Goal: Book appointment/travel/reservation

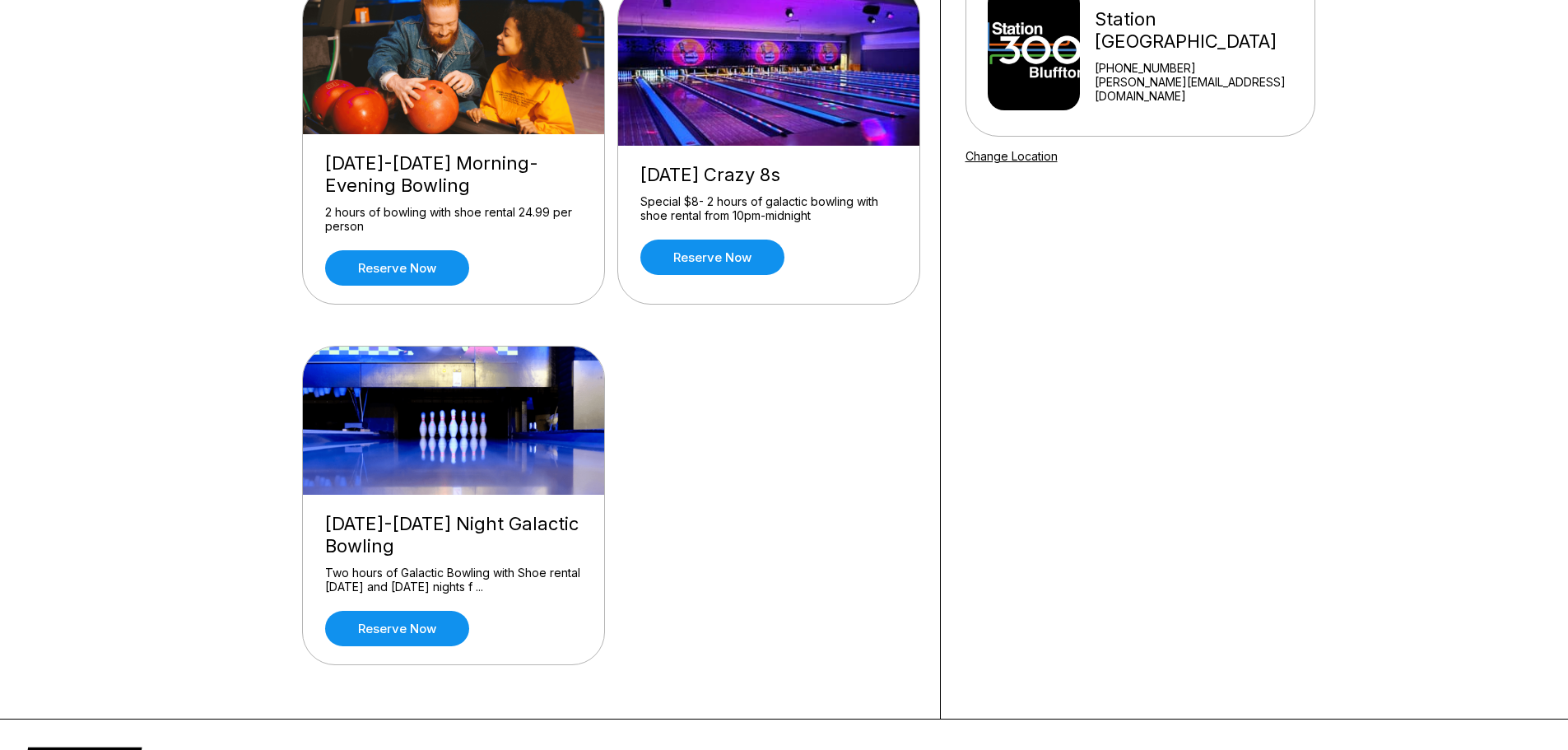
scroll to position [165, 0]
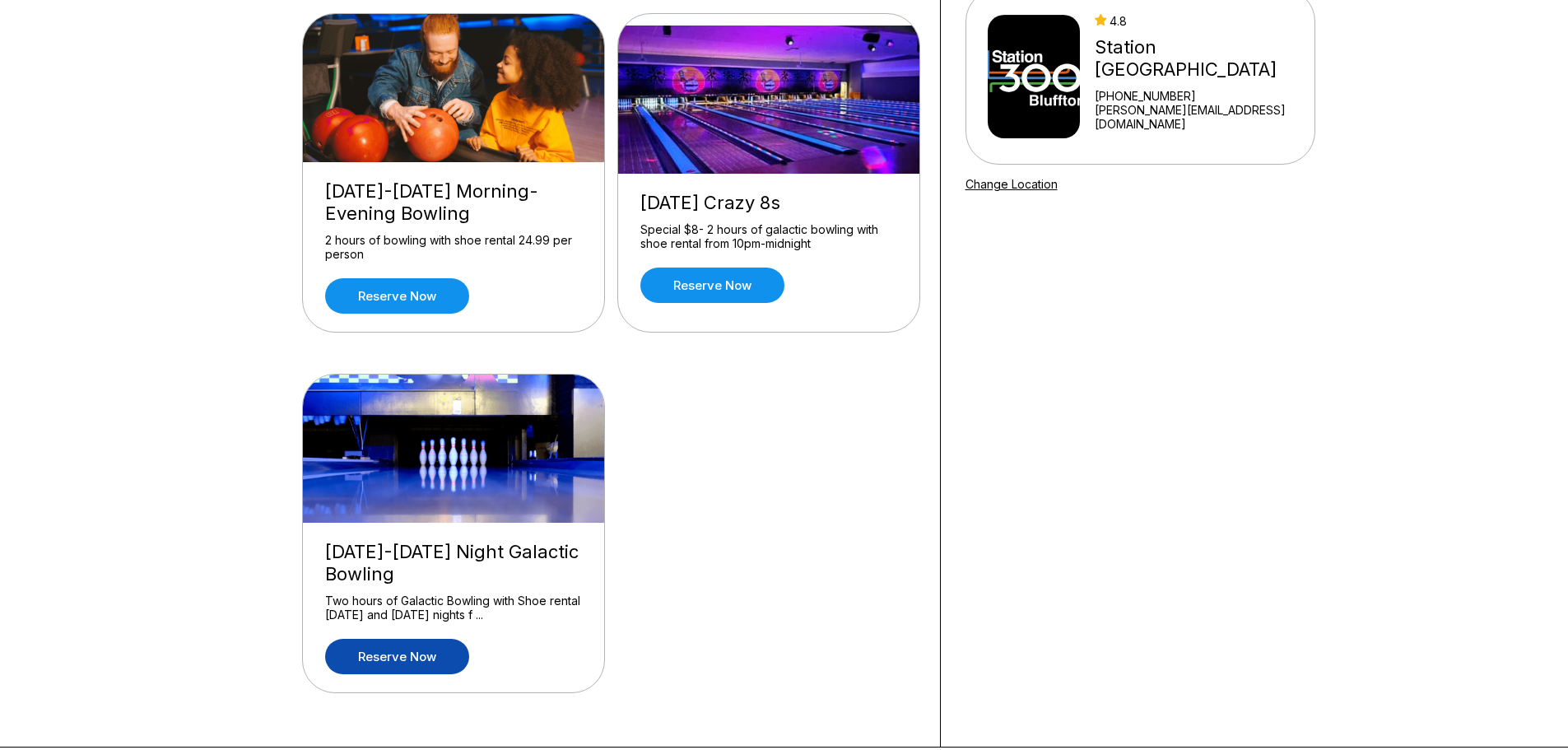
click at [400, 659] on link "Reserve now" at bounding box center [396, 656] width 144 height 36
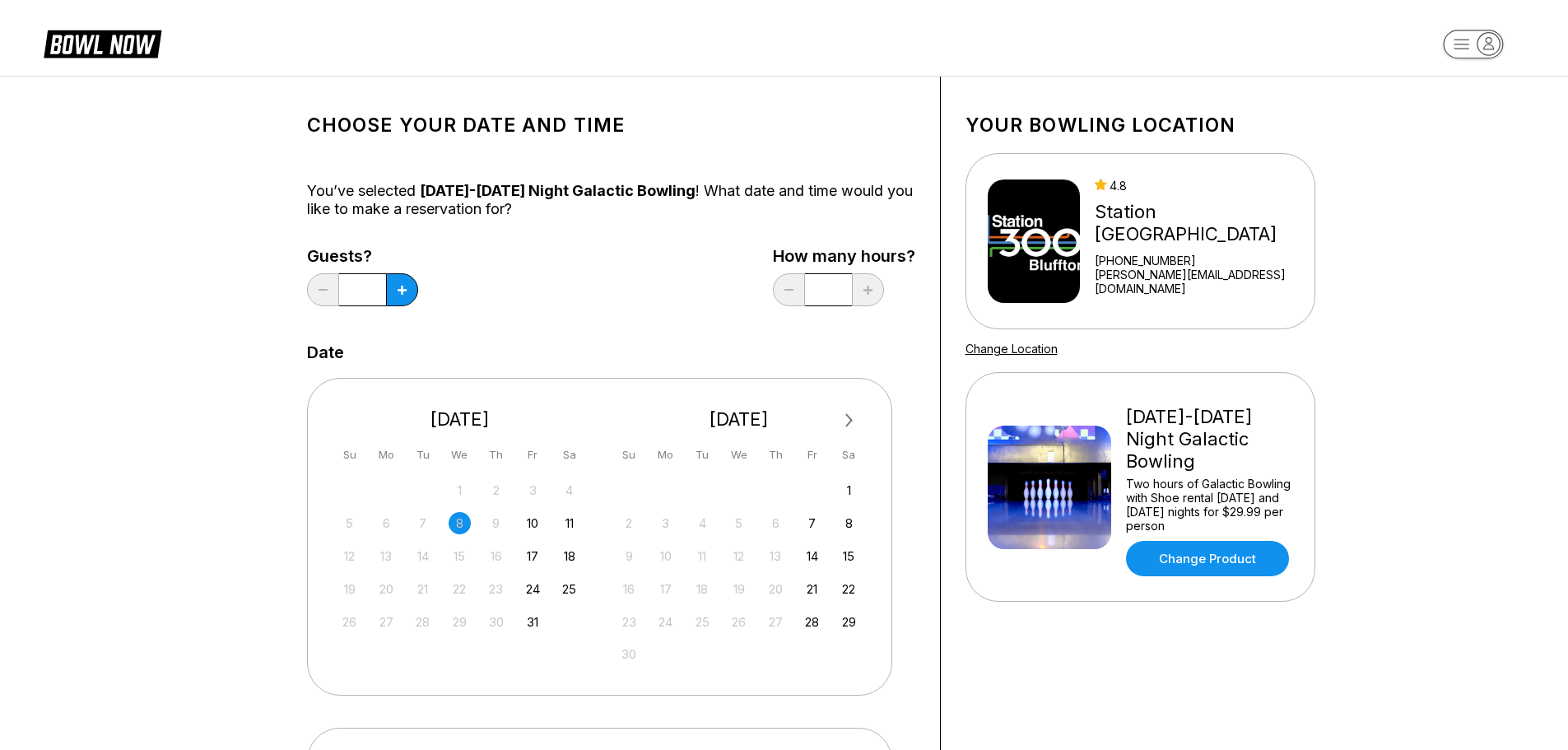
click at [848, 415] on span "Next Month" at bounding box center [848, 421] width 0 height 19
click at [532, 623] on div "28" at bounding box center [533, 622] width 23 height 23
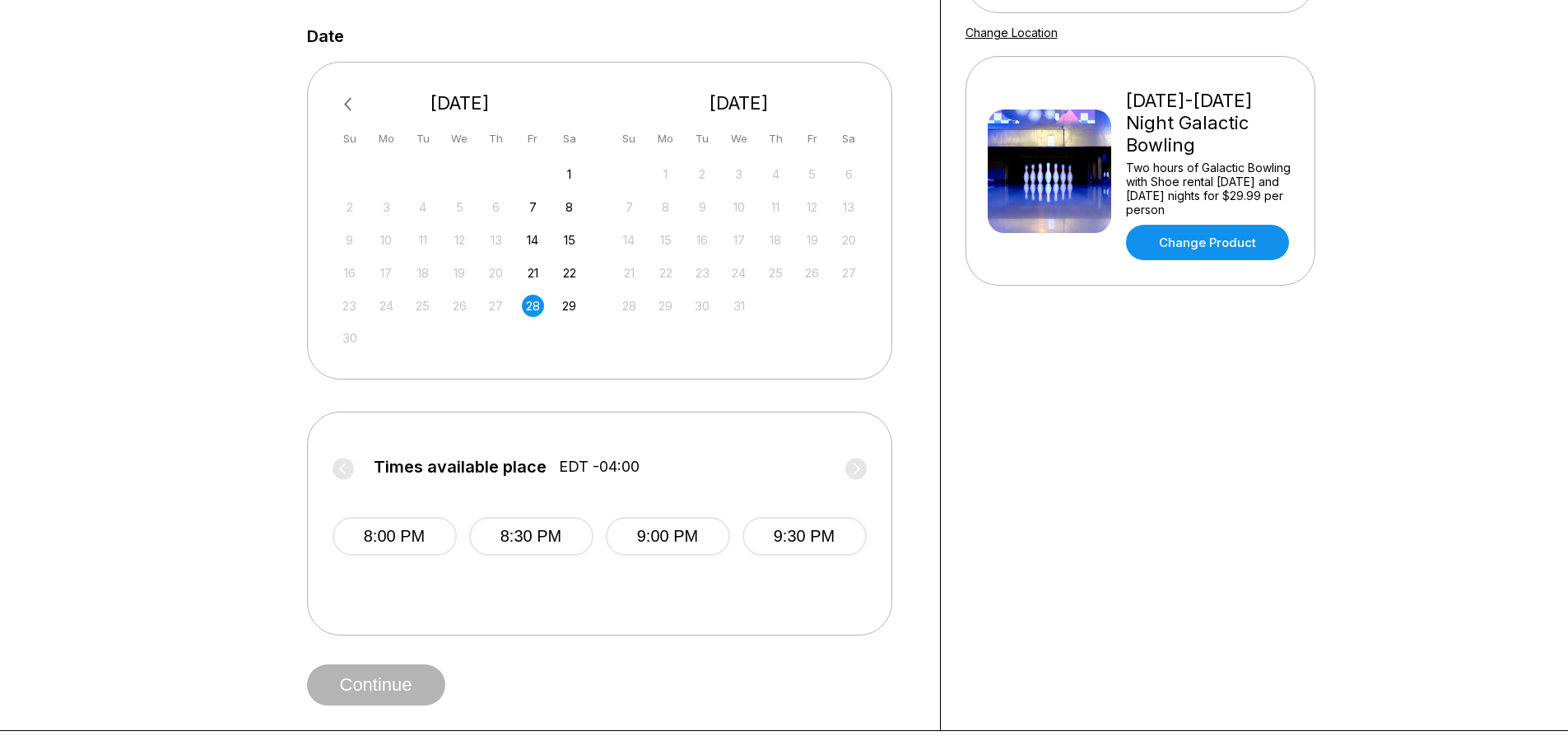
scroll to position [412, 0]
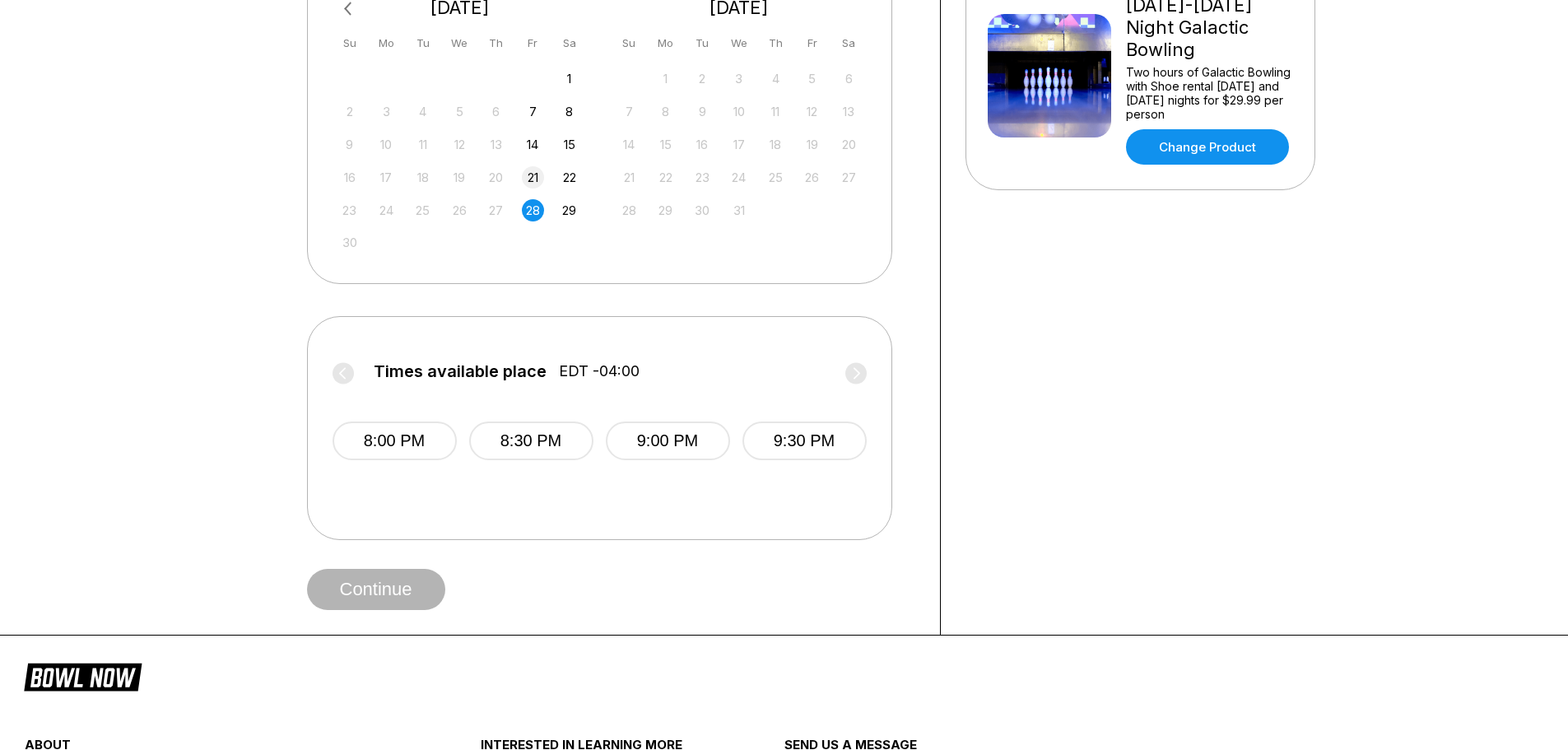
click at [531, 172] on div "21" at bounding box center [533, 178] width 23 height 23
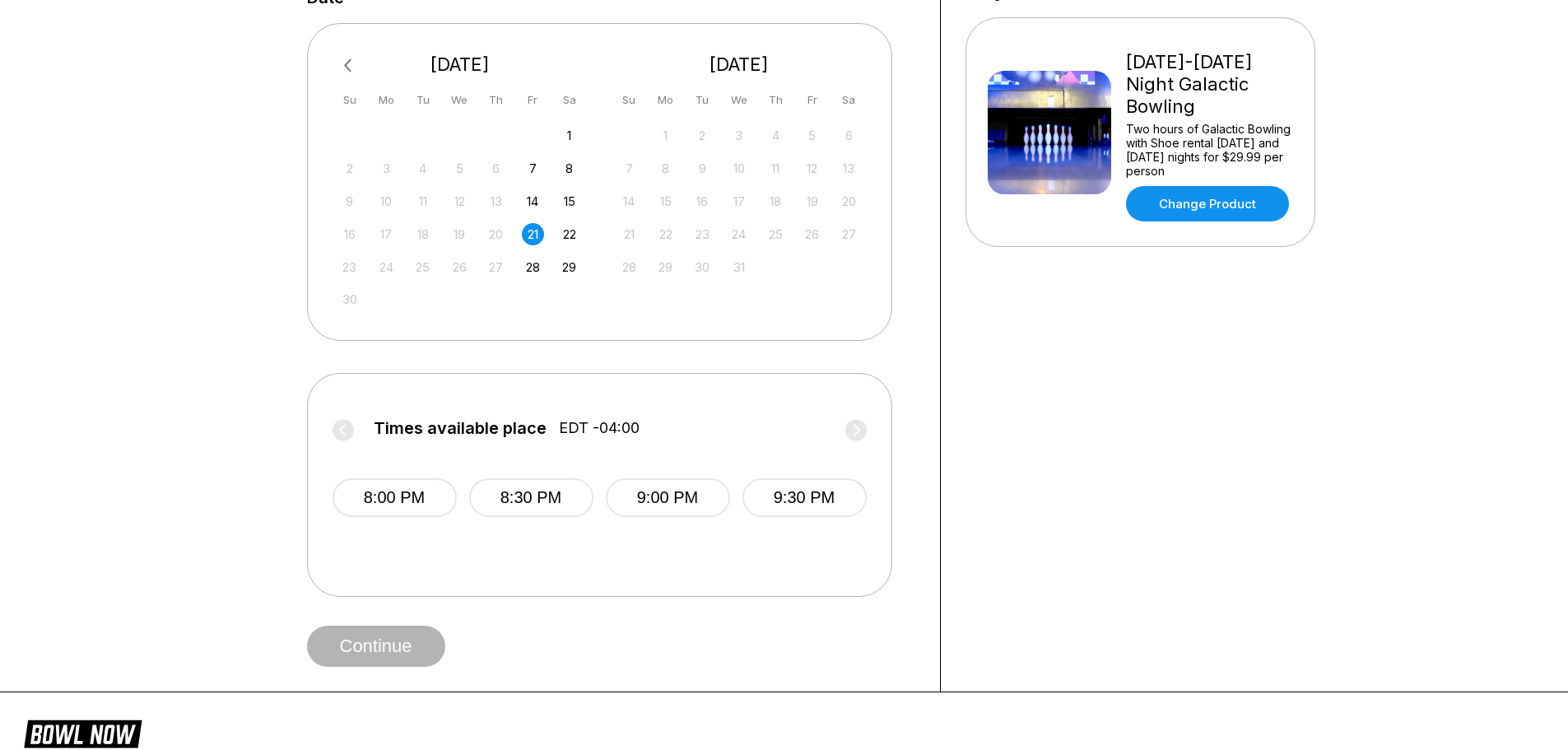
scroll to position [165, 0]
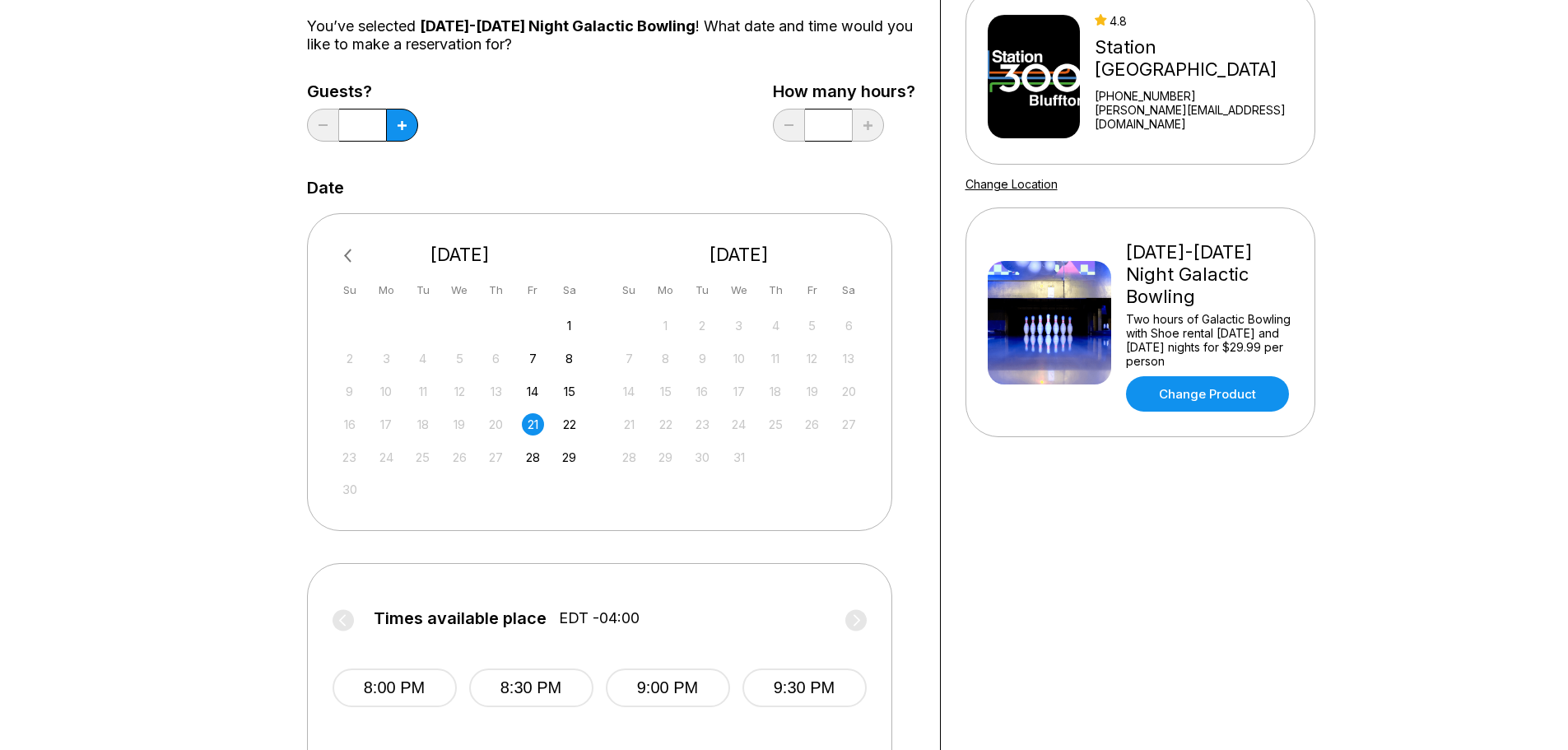
click at [352, 253] on span "Previous Month" at bounding box center [352, 256] width 0 height 19
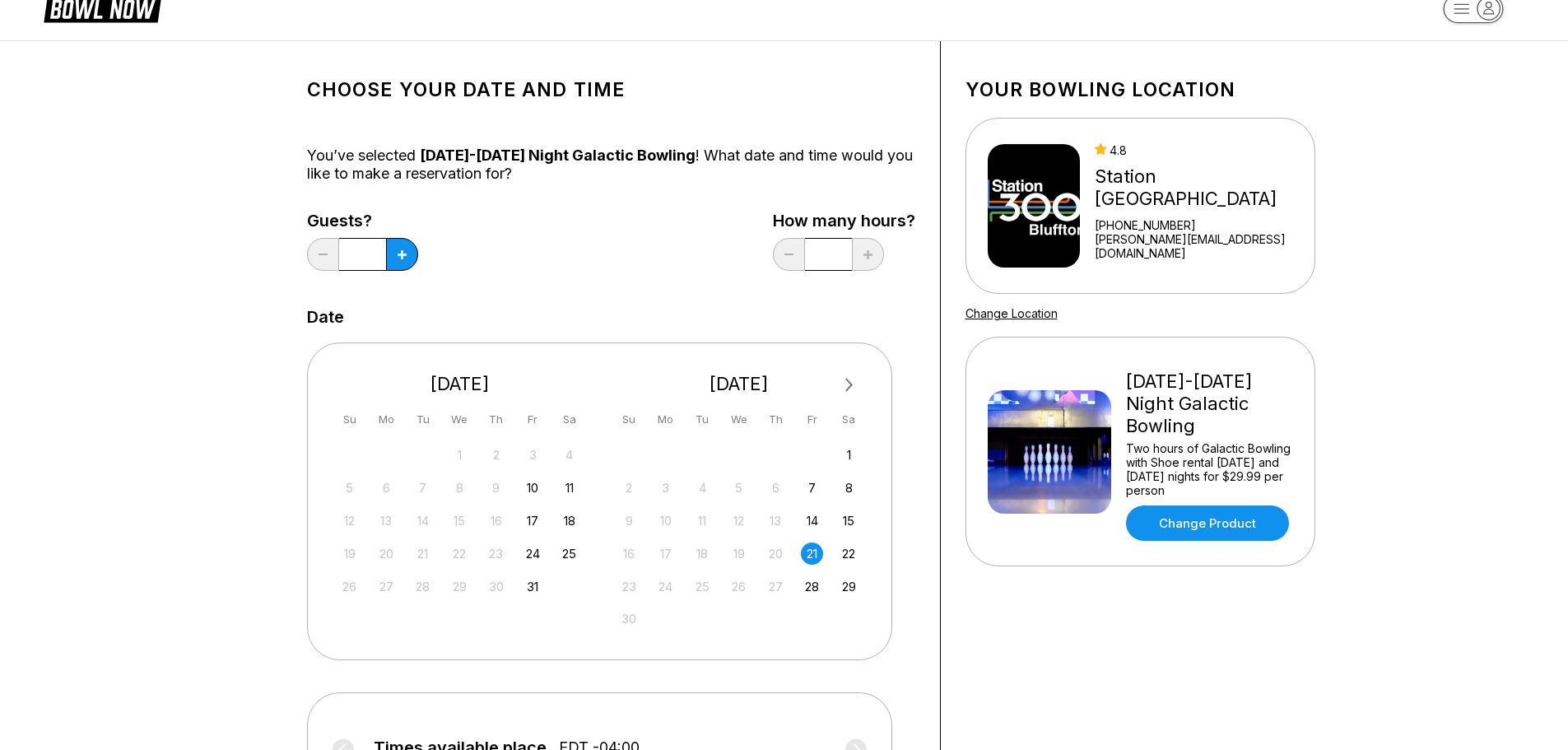
scroll to position [0, 0]
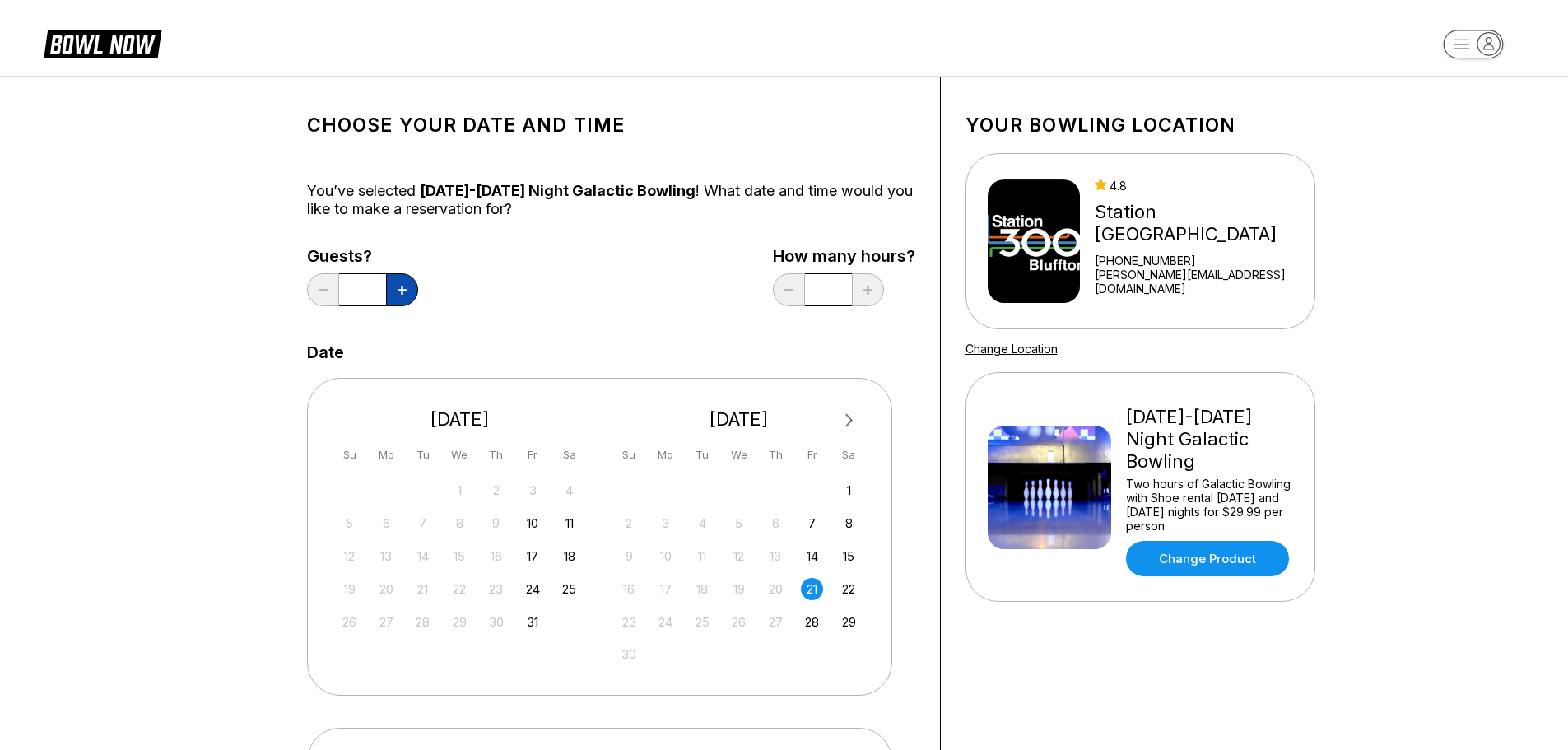
click at [403, 294] on icon at bounding box center [402, 290] width 9 height 9
click at [402, 294] on icon at bounding box center [402, 290] width 9 height 9
click at [396, 301] on button at bounding box center [402, 290] width 32 height 33
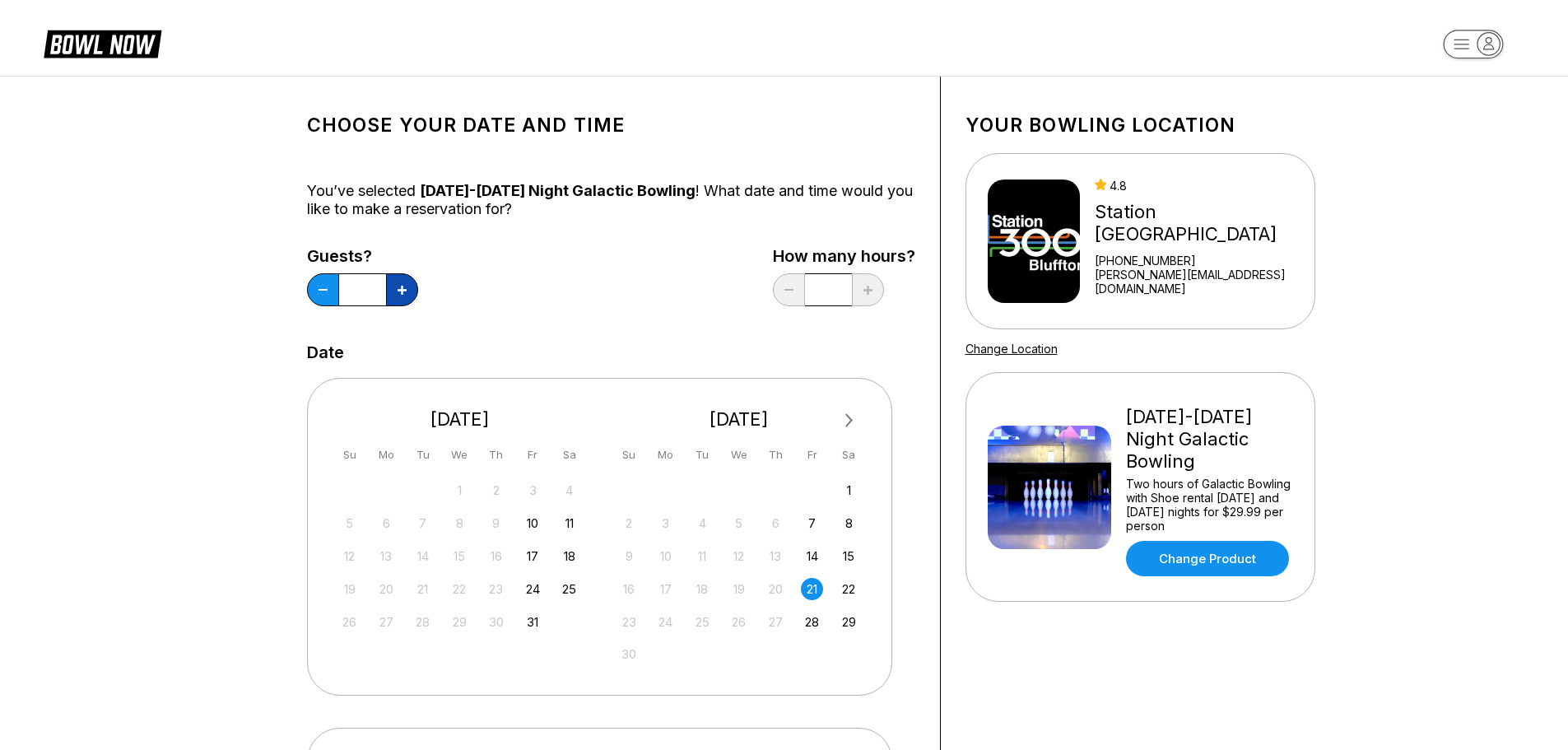
click at [402, 292] on icon at bounding box center [402, 290] width 9 height 9
click at [402, 291] on icon at bounding box center [402, 290] width 9 height 9
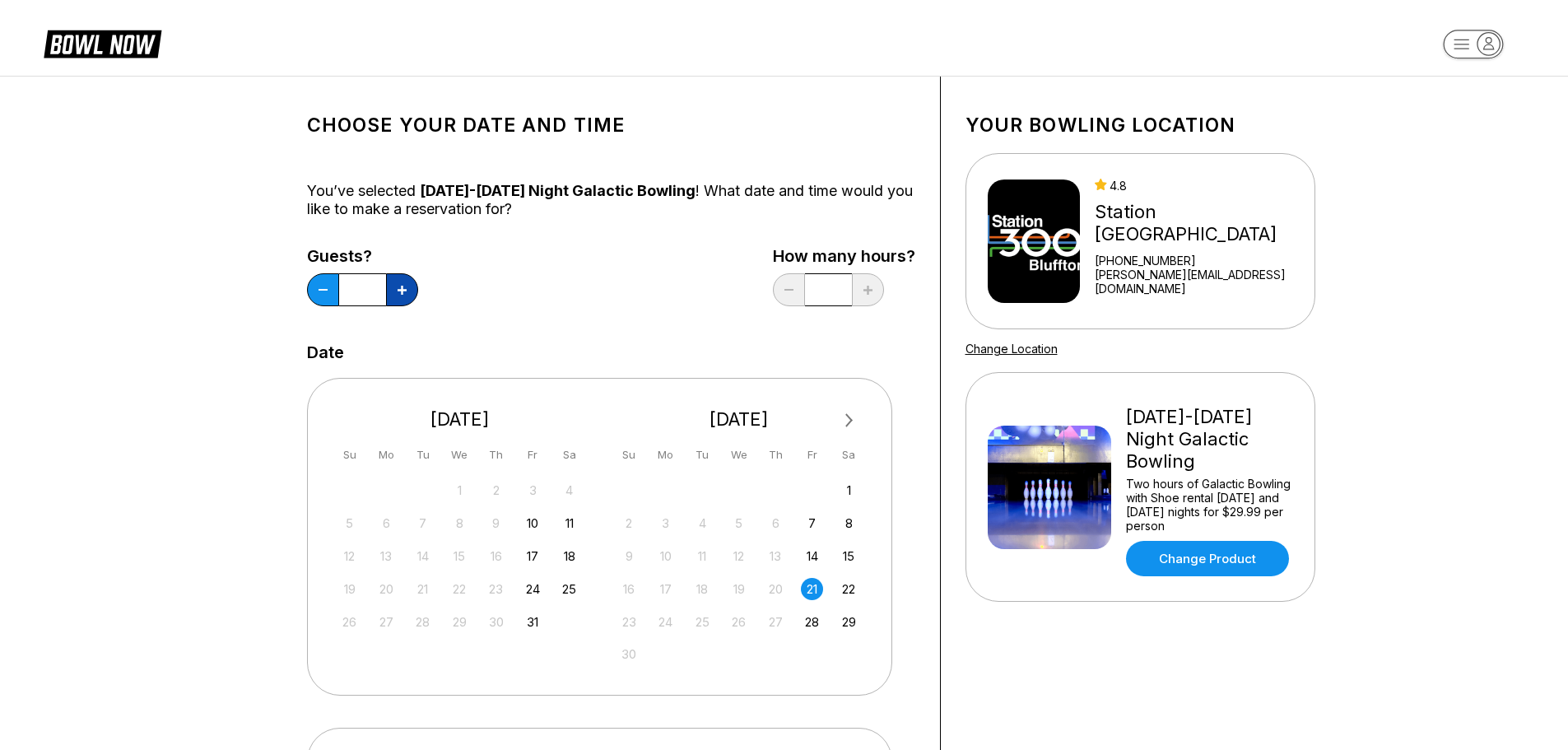
click at [402, 291] on icon at bounding box center [402, 290] width 9 height 9
click at [403, 289] on icon at bounding box center [402, 290] width 9 height 9
click at [406, 286] on icon at bounding box center [402, 290] width 9 height 9
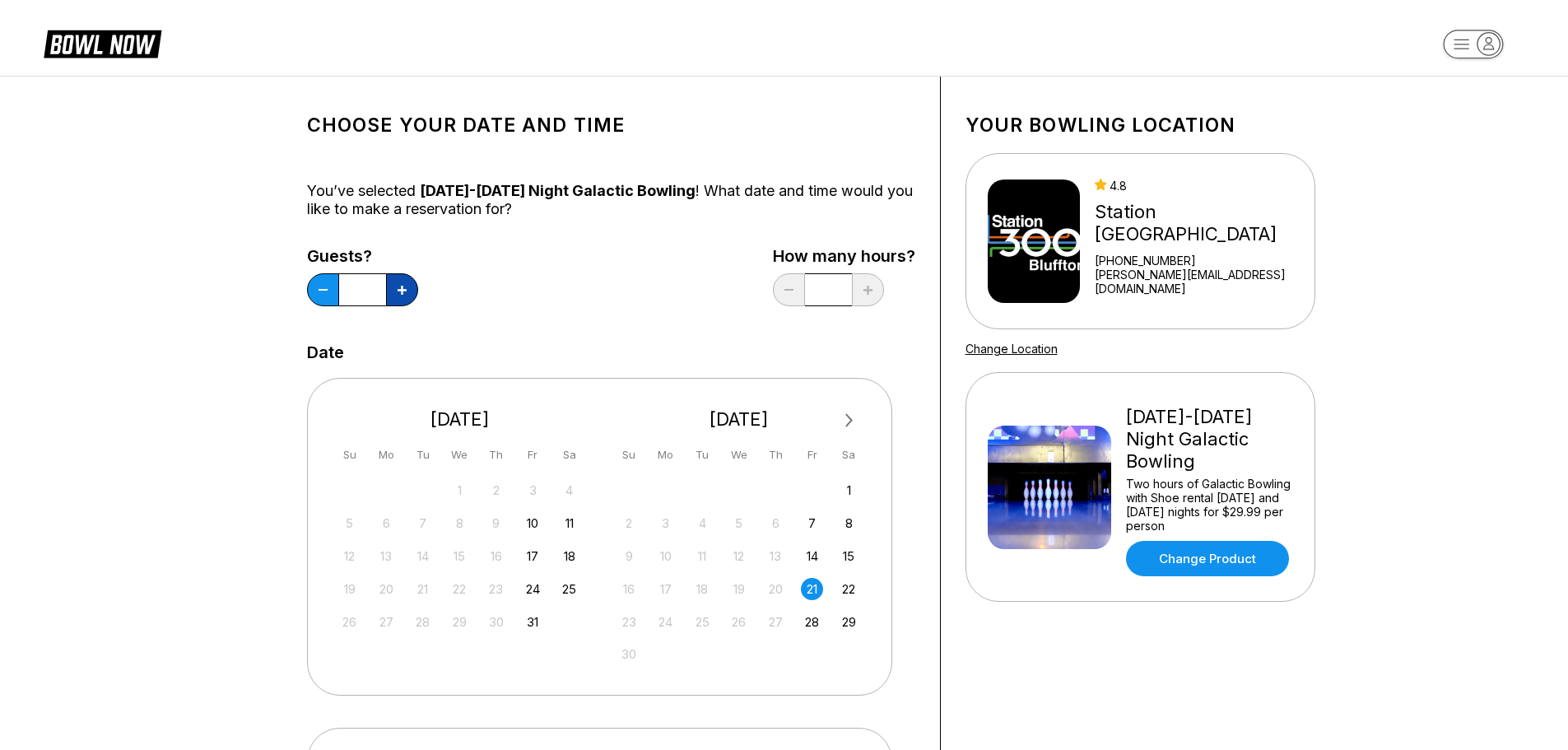
click at [406, 286] on icon at bounding box center [402, 290] width 9 height 9
click at [407, 286] on button at bounding box center [402, 290] width 32 height 33
type input "**"
